Goal: Information Seeking & Learning: Learn about a topic

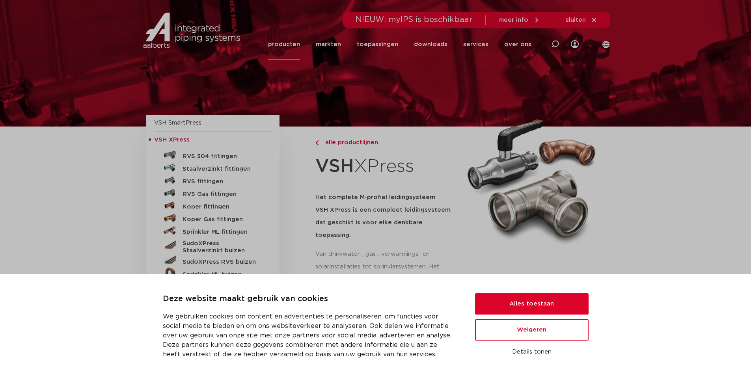
click at [559, 301] on button "Alles toestaan" at bounding box center [531, 303] width 113 height 21
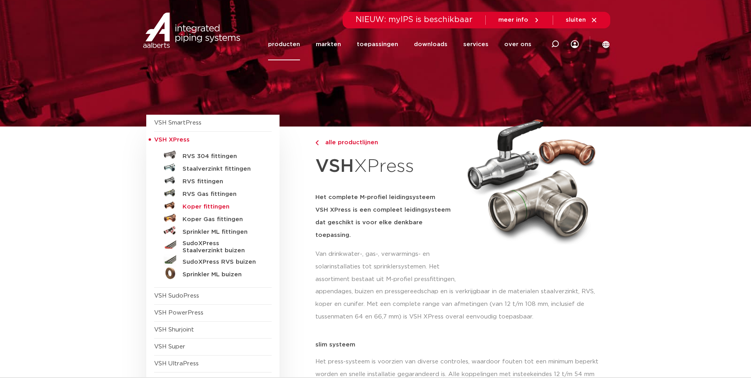
click at [219, 206] on h5 "Koper fittingen" at bounding box center [221, 206] width 78 height 7
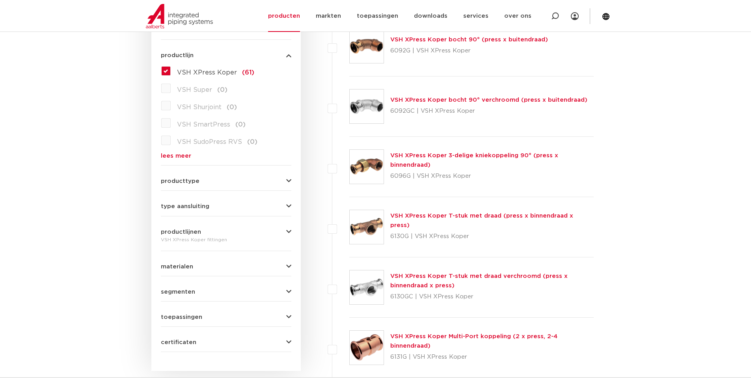
scroll to position [236, 0]
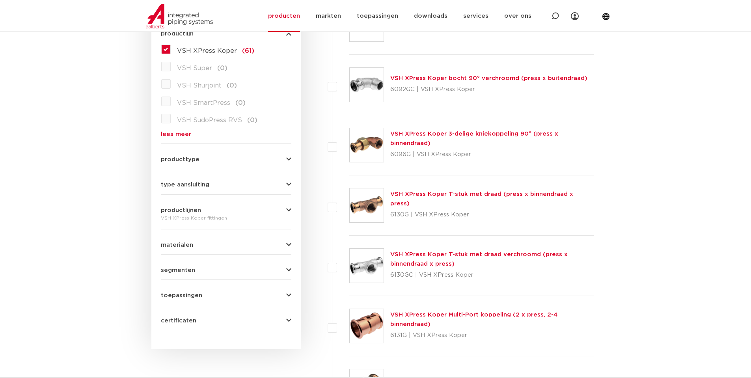
click at [288, 159] on icon "button" at bounding box center [288, 159] width 5 height 6
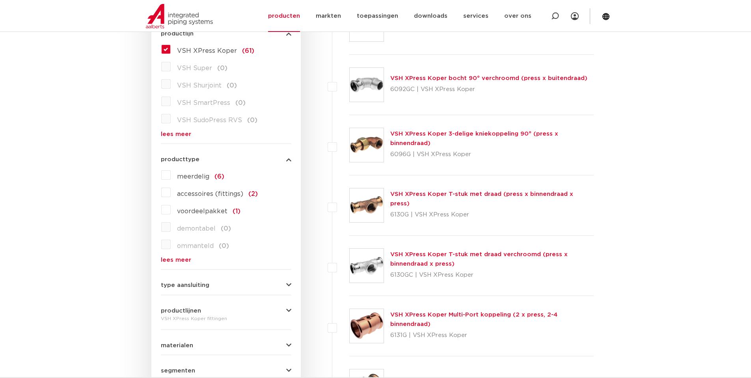
click at [288, 159] on icon "button" at bounding box center [288, 159] width 5 height 6
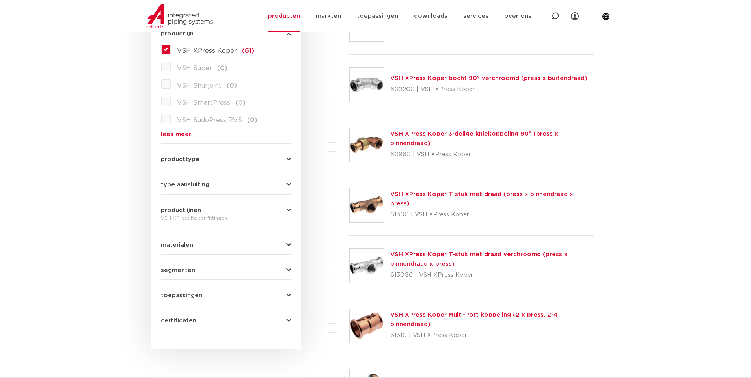
click at [286, 295] on icon "button" at bounding box center [288, 295] width 5 height 6
click at [286, 295] on button "toepassingen" at bounding box center [226, 295] width 130 height 6
click at [286, 296] on icon "button" at bounding box center [288, 295] width 5 height 6
click at [196, 362] on span "drinkwater" at bounding box center [194, 364] width 35 height 6
click at [0, 0] on input "drinkwater (60)" at bounding box center [0, 0] width 0 height 0
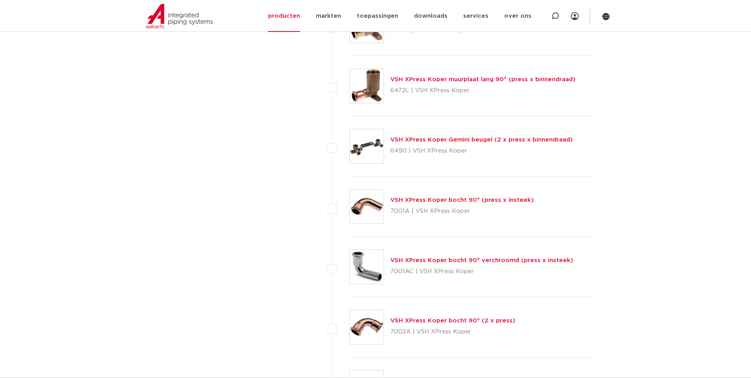
scroll to position [1379, 0]
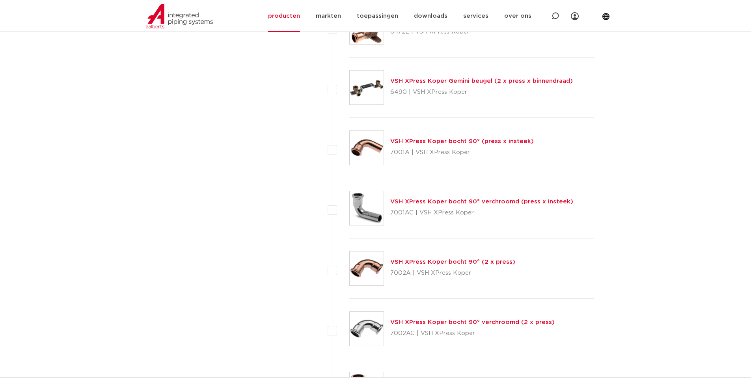
click at [447, 262] on link "VSH XPress Koper bocht 90° (2 x press)" at bounding box center [452, 262] width 125 height 6
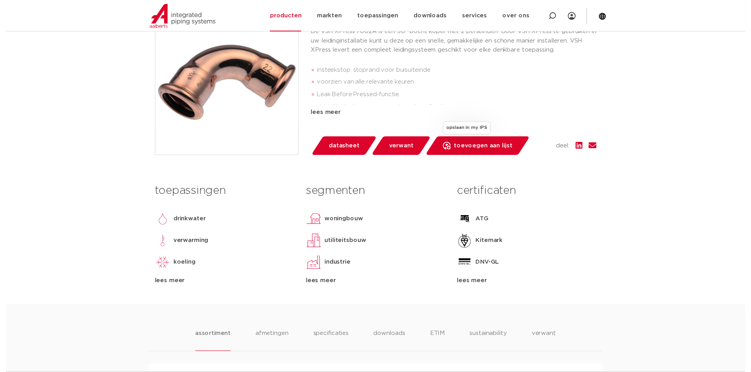
scroll to position [197, 0]
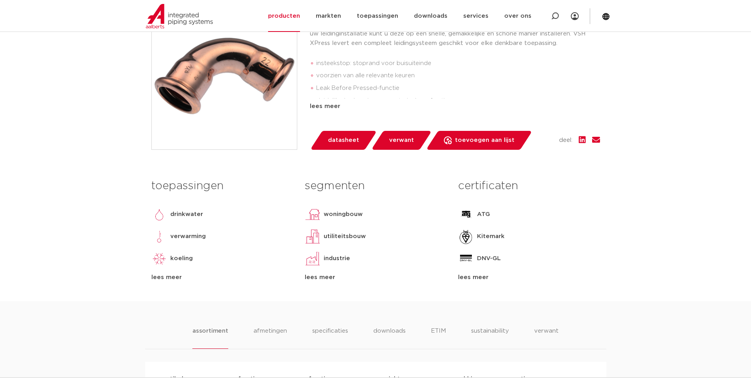
click at [337, 138] on span "datasheet" at bounding box center [343, 140] width 31 height 13
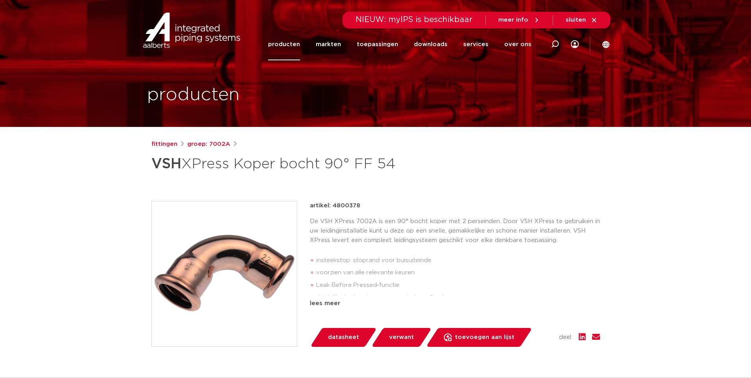
click at [342, 204] on p "artikel: 4800378" at bounding box center [335, 205] width 50 height 9
copy p "4800378"
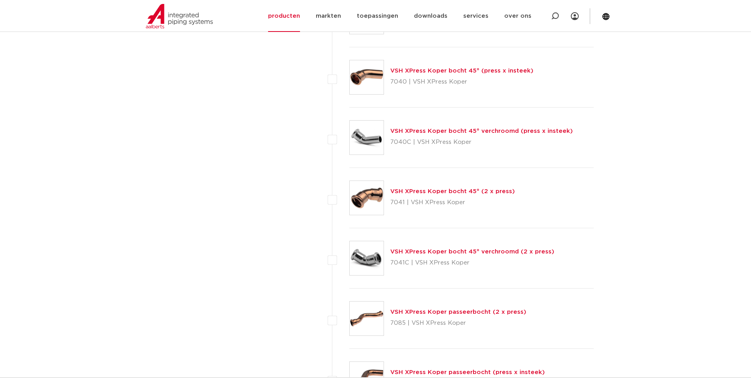
scroll to position [1812, 0]
click at [427, 191] on link "VSH XPress Koper bocht 45° (2 x press)" at bounding box center [452, 190] width 125 height 6
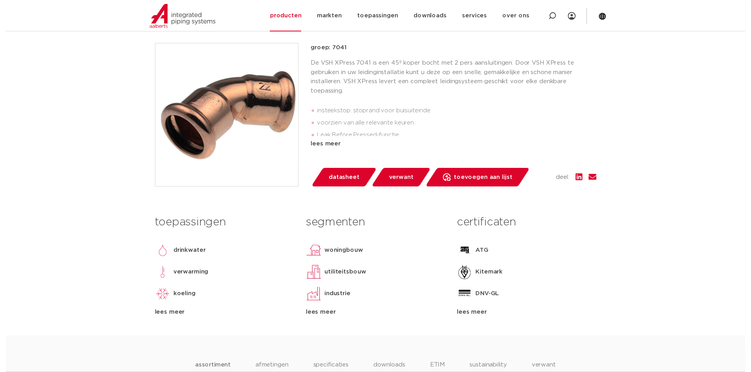
scroll to position [158, 0]
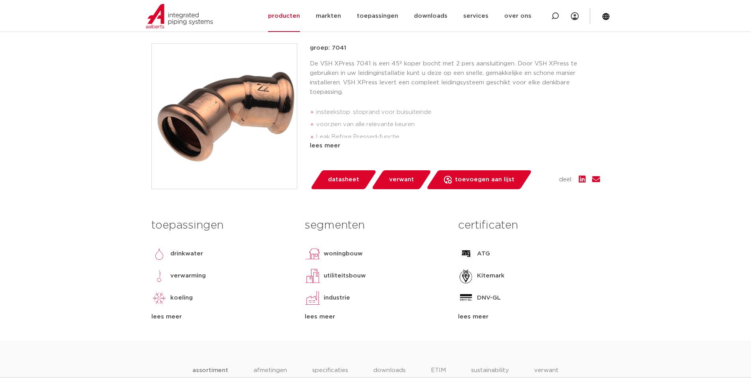
click at [340, 176] on span "datasheet" at bounding box center [343, 179] width 31 height 13
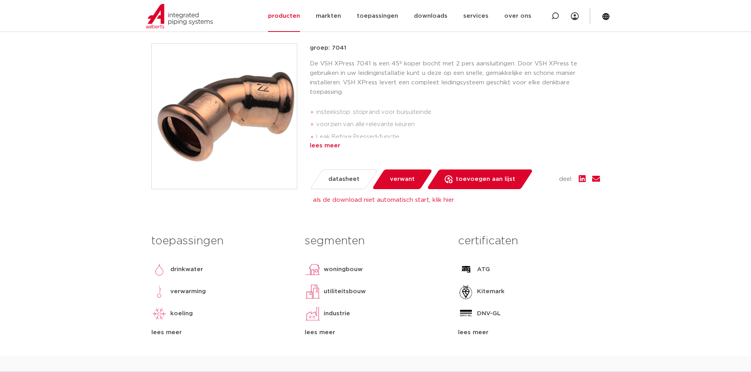
click at [333, 144] on div "lees meer" at bounding box center [455, 145] width 290 height 9
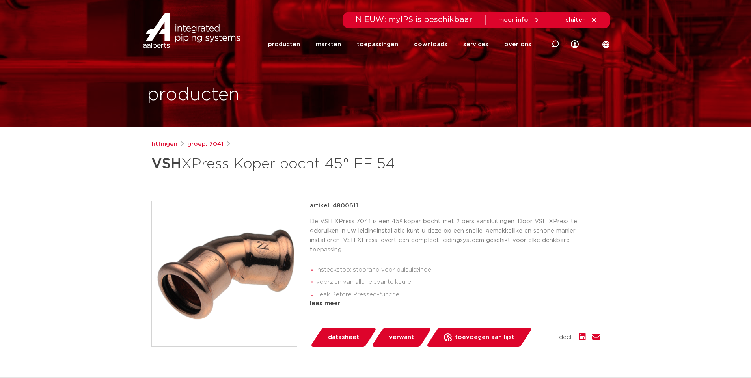
click at [340, 204] on p "artikel: 4800611" at bounding box center [334, 205] width 48 height 9
copy p "4800611"
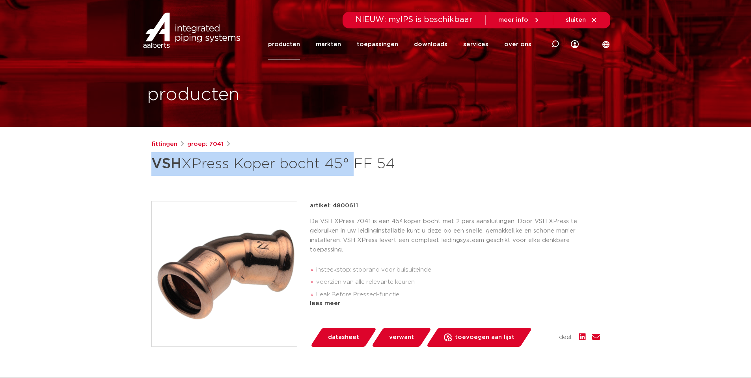
drag, startPoint x: 153, startPoint y: 162, endPoint x: 351, endPoint y: 164, distance: 197.8
click at [351, 164] on h1 "VSH XPress Koper bocht 45° FF 54" at bounding box center [299, 164] width 296 height 24
copy h1 "VSH XPress Koper bocht 45°"
